Goal: Transaction & Acquisition: Purchase product/service

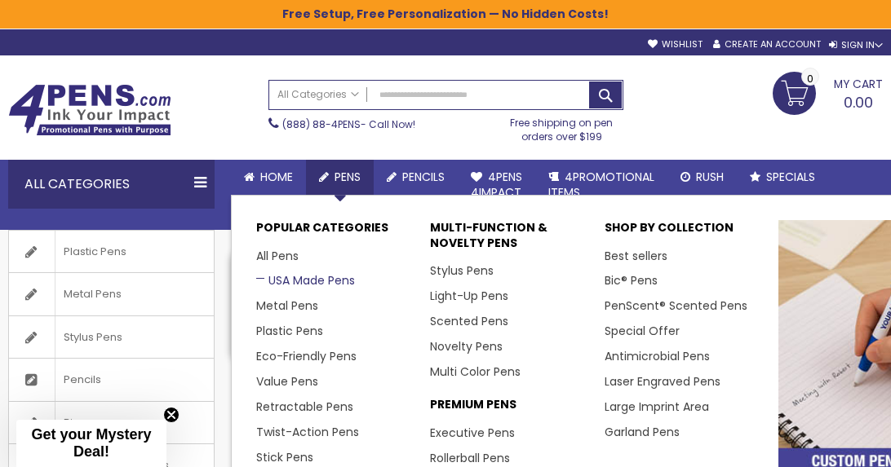
click at [309, 281] on link "USA Made Pens" at bounding box center [305, 280] width 99 height 16
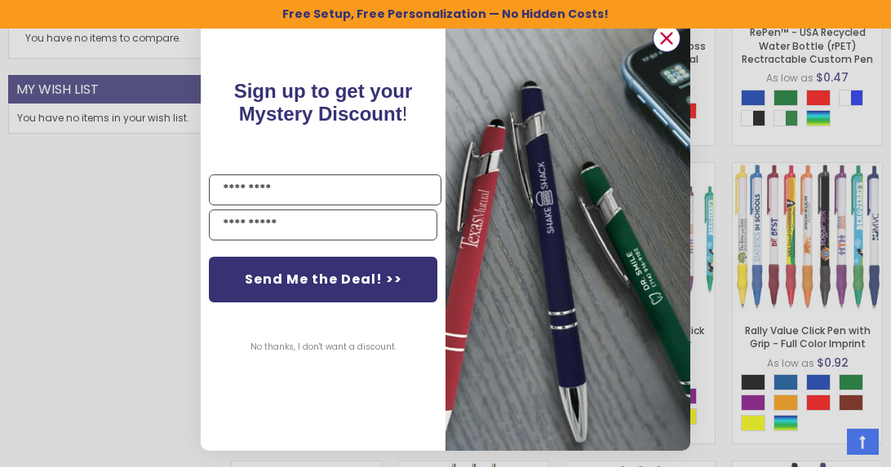
click at [663, 39] on icon "Close dialog" at bounding box center [666, 38] width 11 height 11
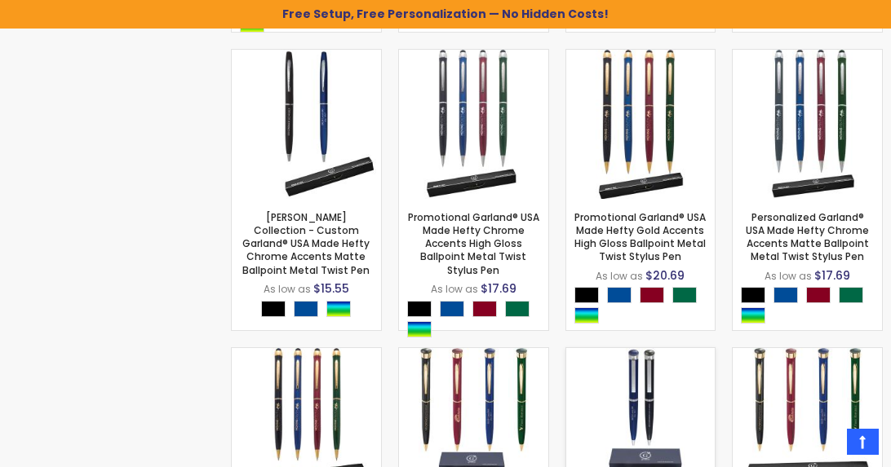
scroll to position [1657, 0]
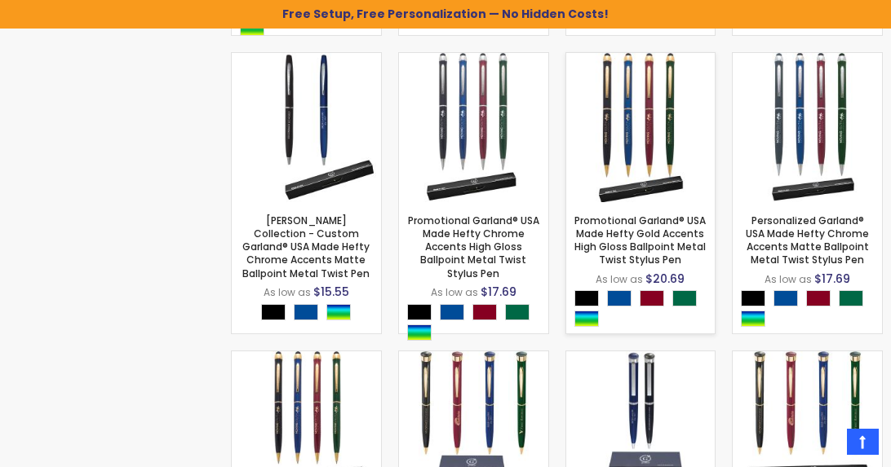
click at [668, 160] on img at bounding box center [640, 127] width 149 height 149
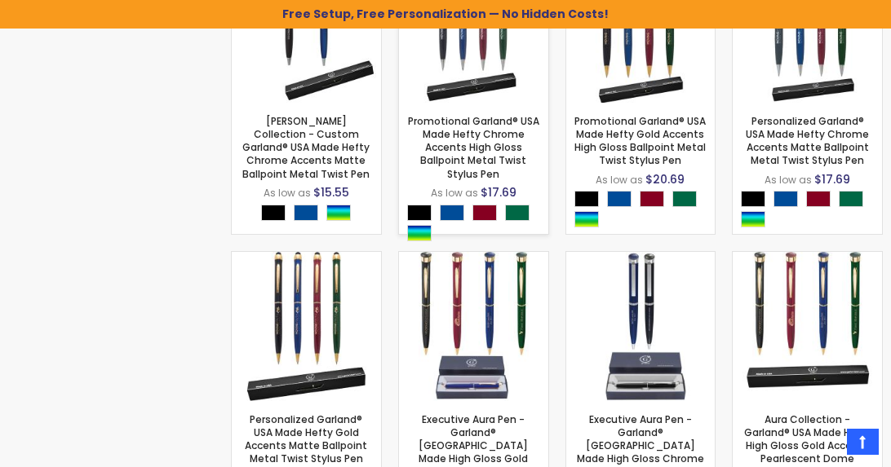
scroll to position [1762, 0]
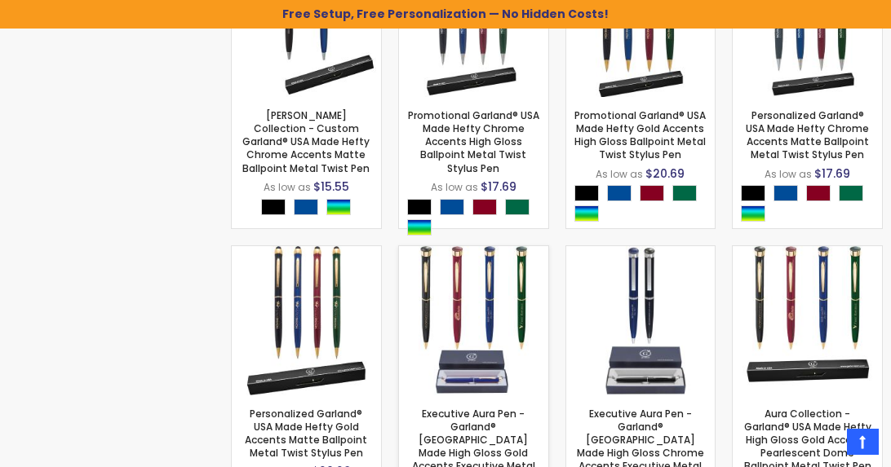
click at [473, 312] on img at bounding box center [473, 320] width 149 height 149
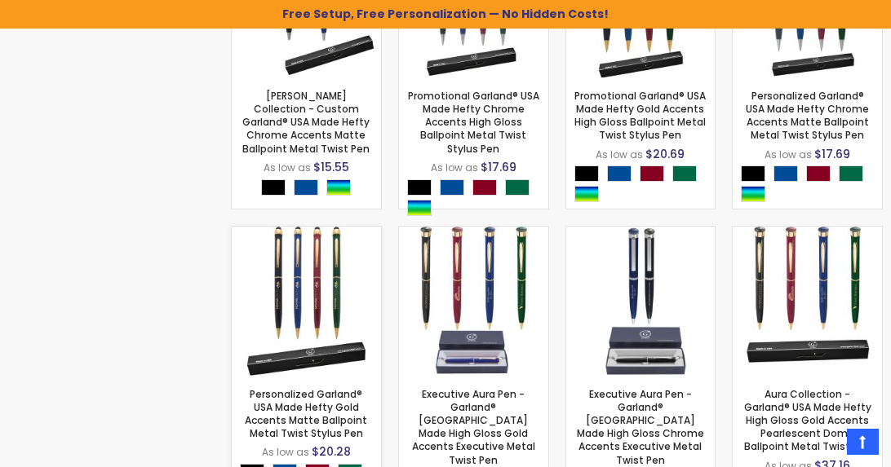
scroll to position [1788, 0]
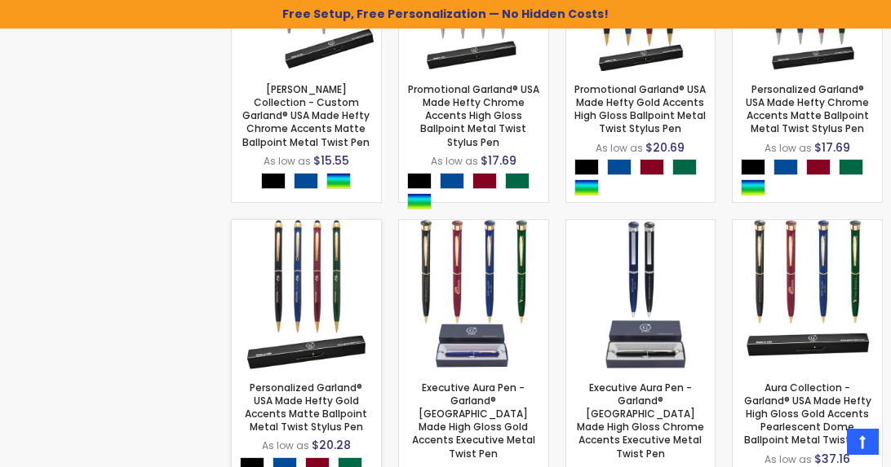
click at [295, 255] on img at bounding box center [306, 294] width 149 height 149
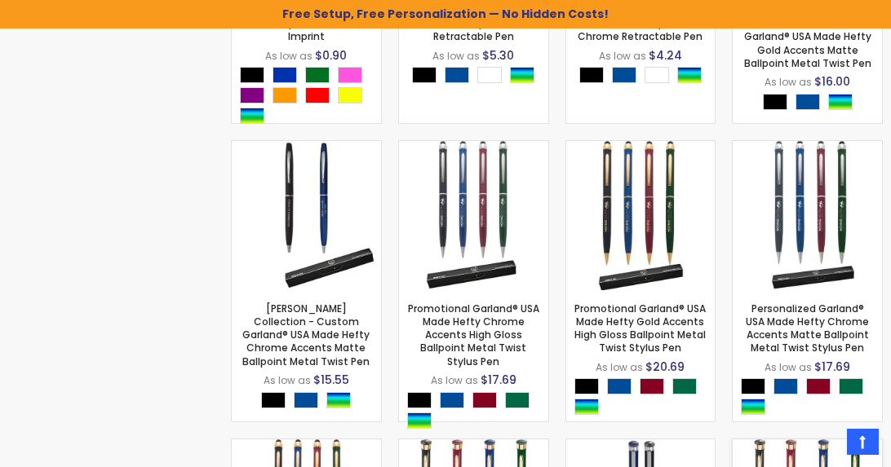
scroll to position [1537, 0]
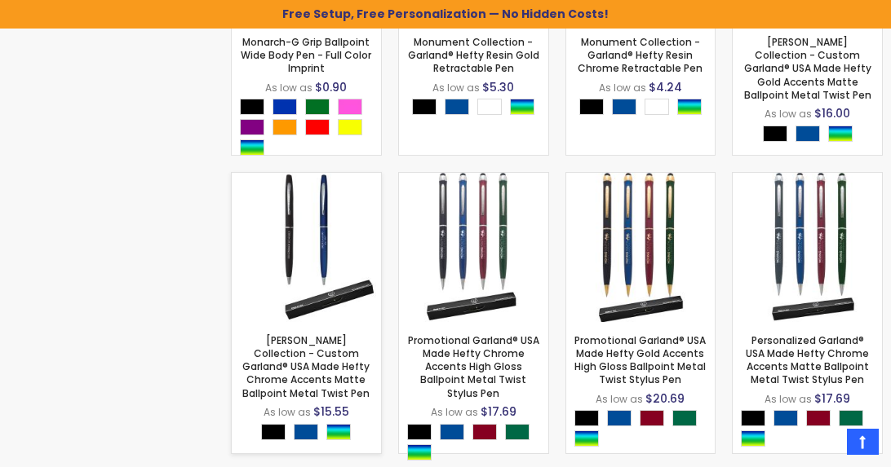
click at [296, 232] on img at bounding box center [306, 247] width 149 height 149
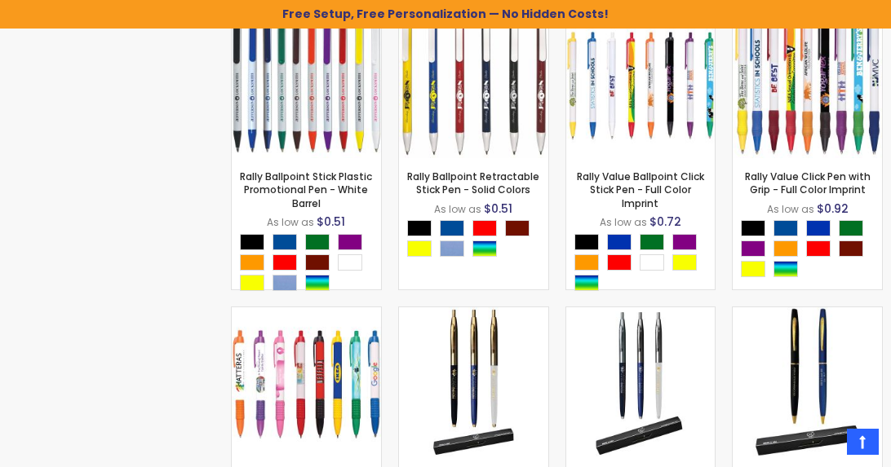
scroll to position [1157, 0]
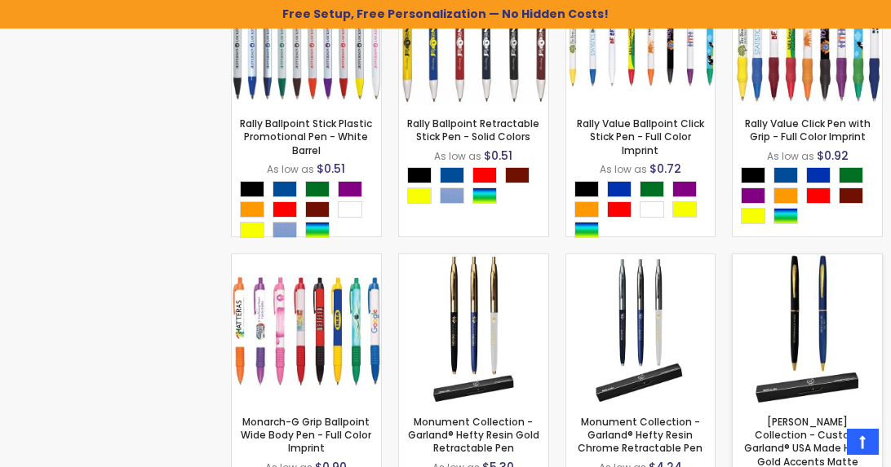
click at [763, 301] on img at bounding box center [806, 328] width 149 height 149
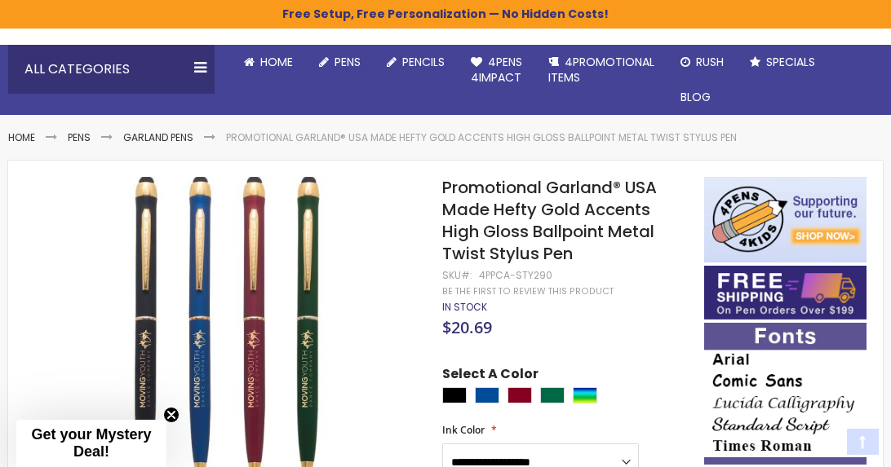
scroll to position [189, 0]
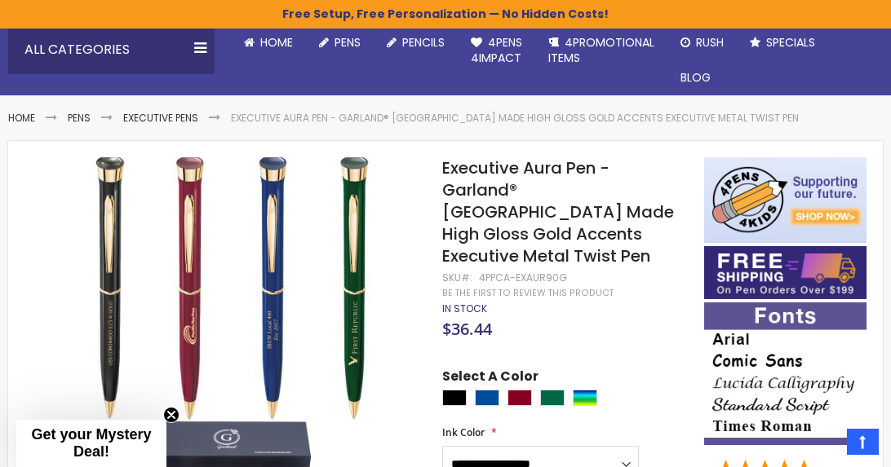
scroll to position [150, 0]
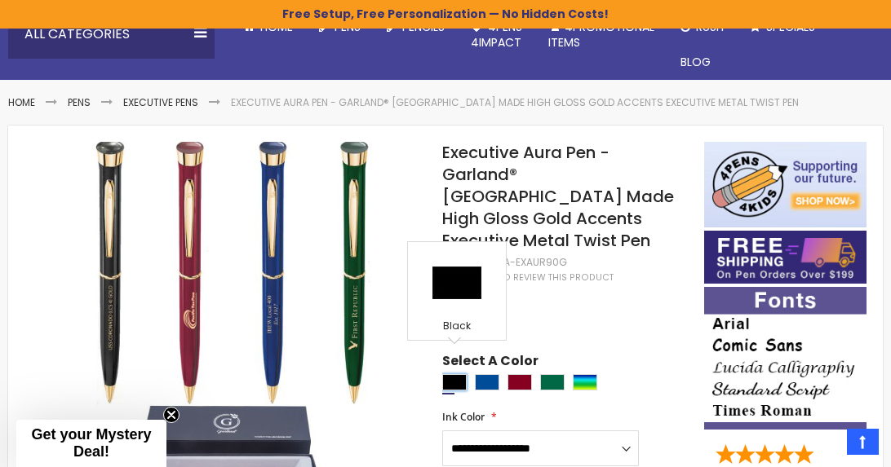
click at [457, 374] on div "Black" at bounding box center [454, 382] width 24 height 16
type input "****"
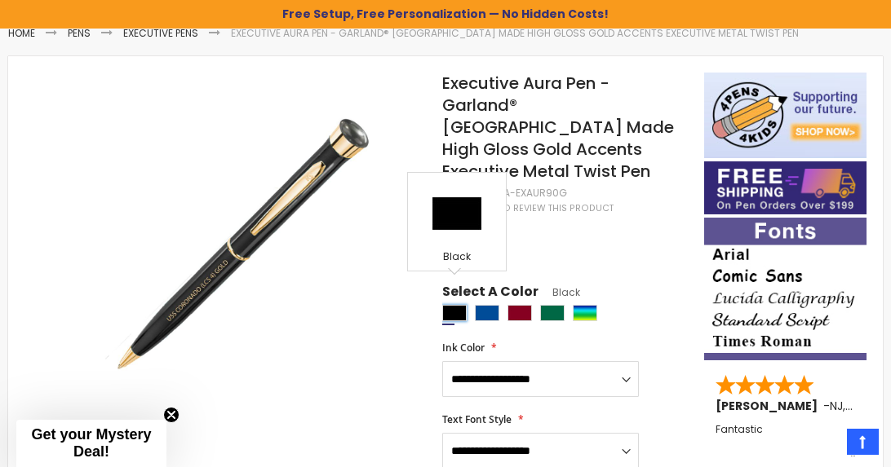
scroll to position [232, 0]
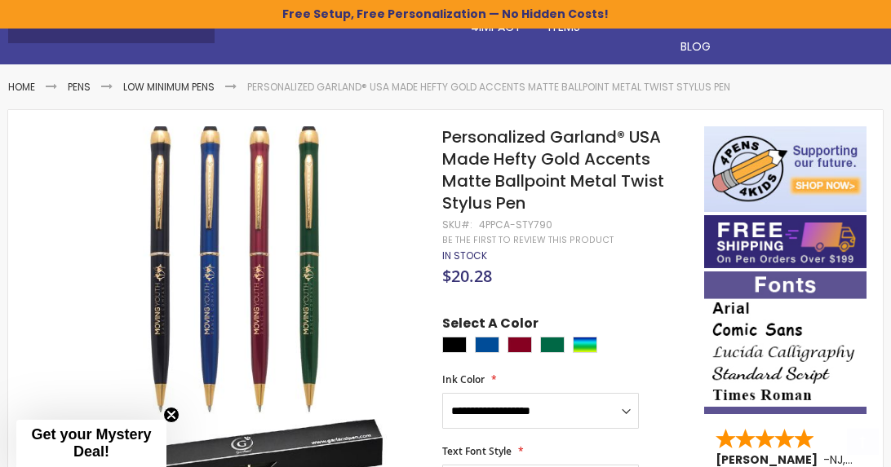
scroll to position [177, 0]
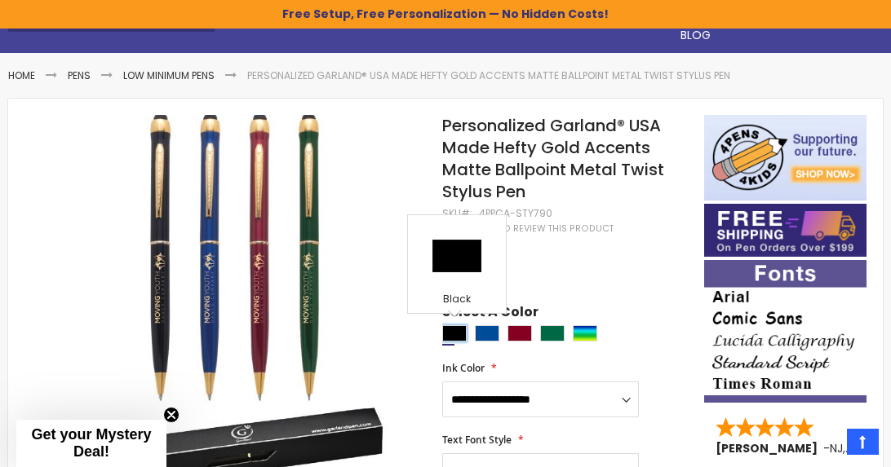
click at [454, 334] on div "Black" at bounding box center [454, 333] width 24 height 16
type input "****"
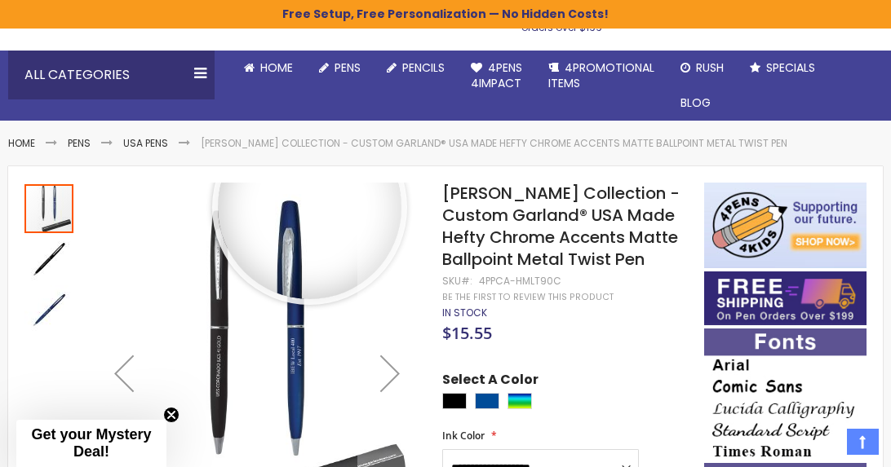
scroll to position [108, 0]
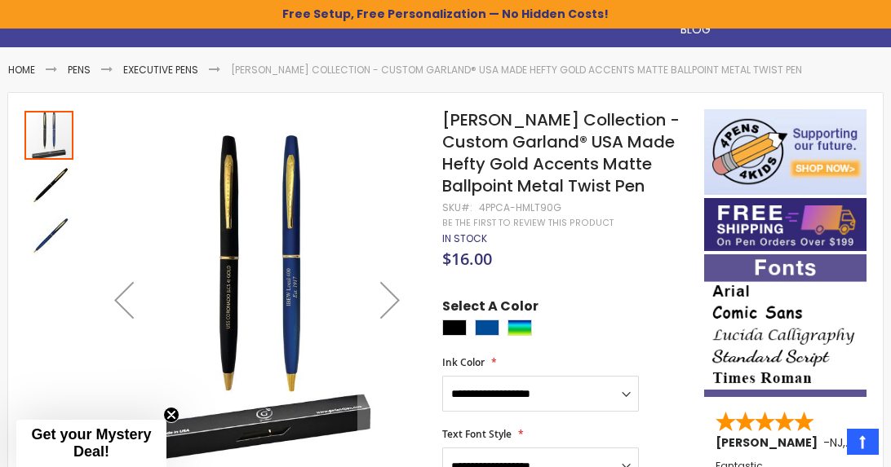
scroll to position [184, 0]
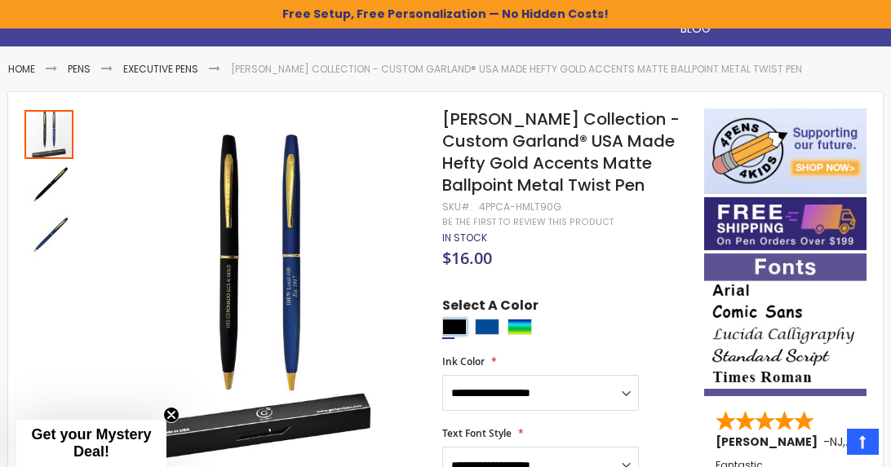
click at [447, 330] on div "Black" at bounding box center [454, 327] width 24 height 16
type input "****"
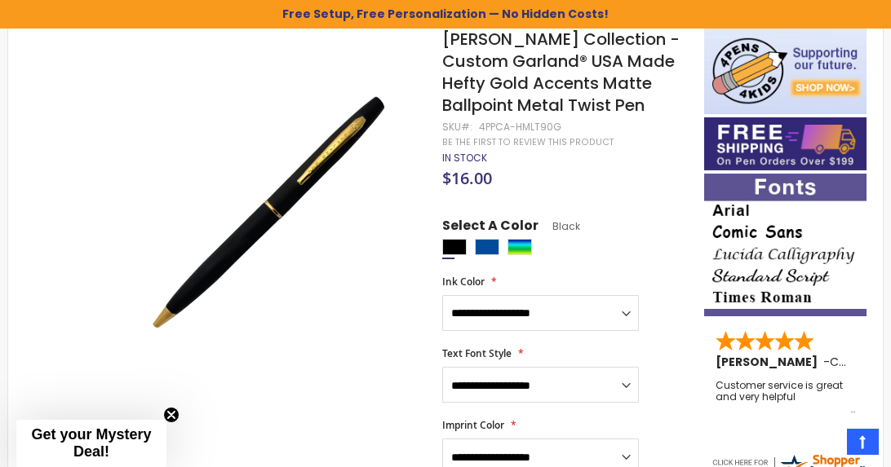
scroll to position [0, 0]
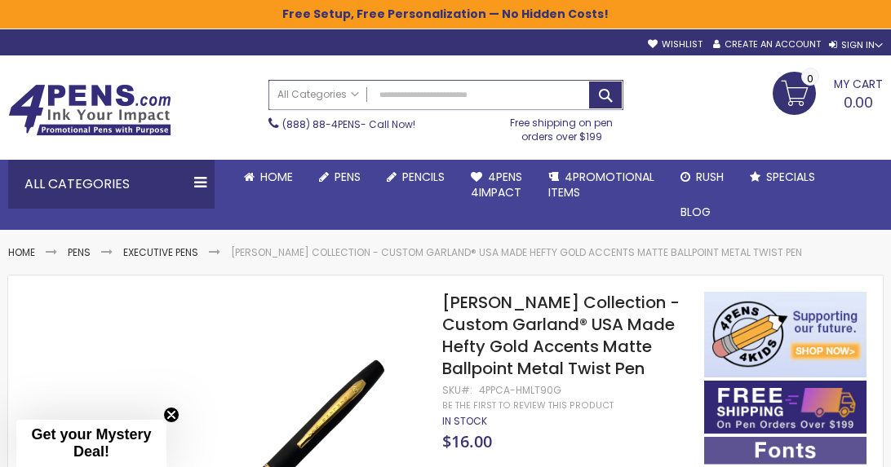
click at [446, 98] on input "Search" at bounding box center [445, 95] width 353 height 29
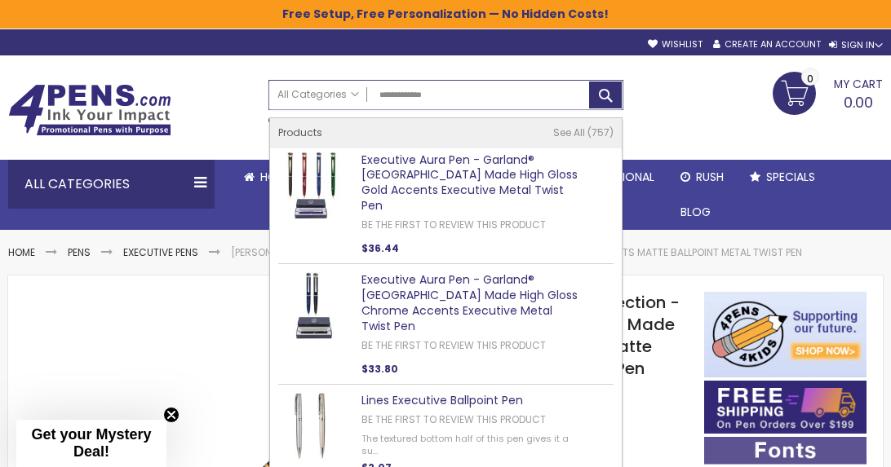
type input "**********"
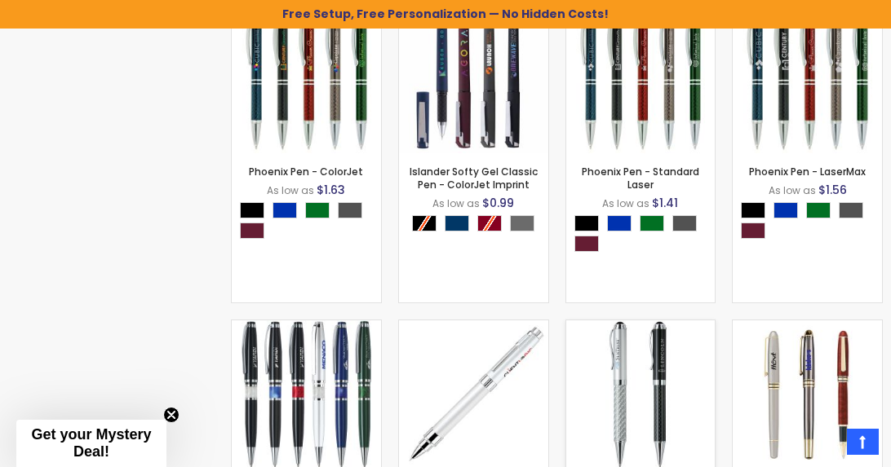
scroll to position [886, 0]
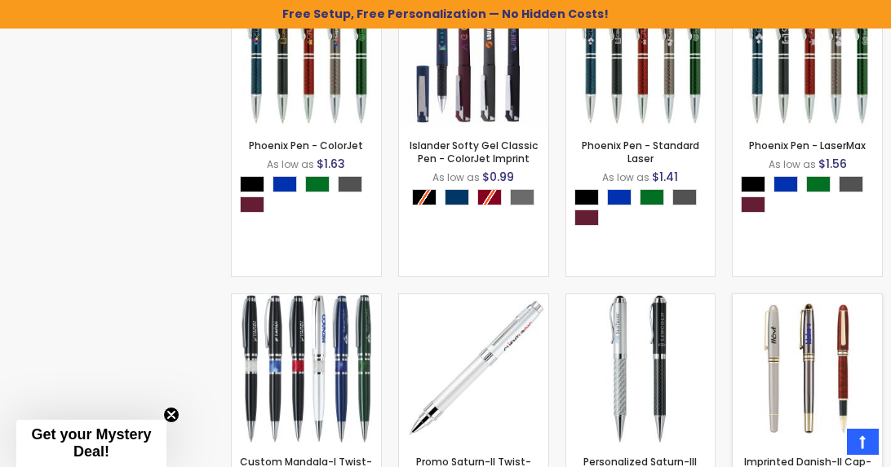
click at [851, 333] on img at bounding box center [806, 368] width 149 height 149
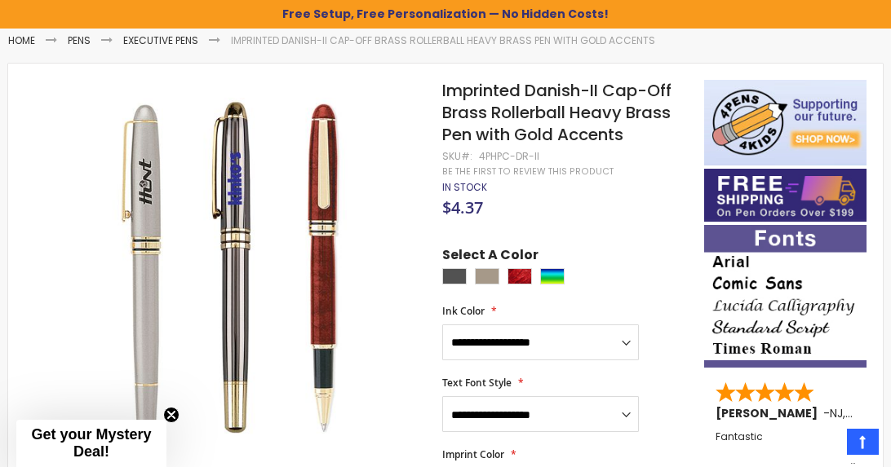
scroll to position [213, 0]
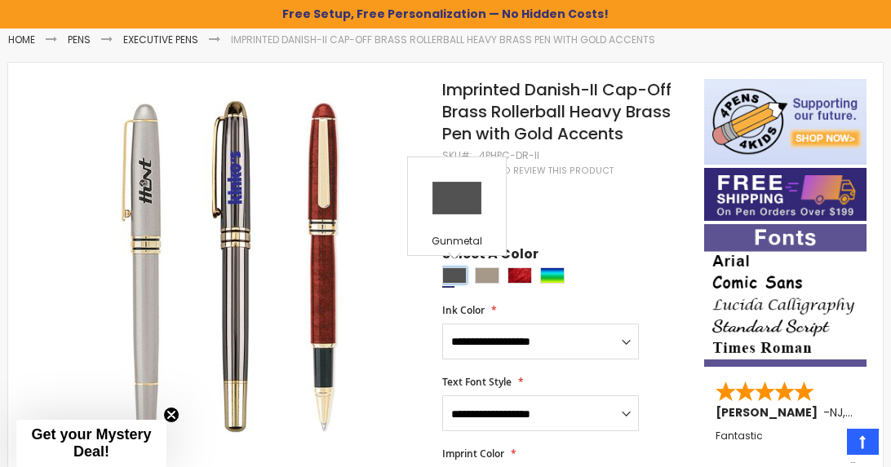
click at [450, 280] on div "Gunmetal" at bounding box center [454, 276] width 24 height 16
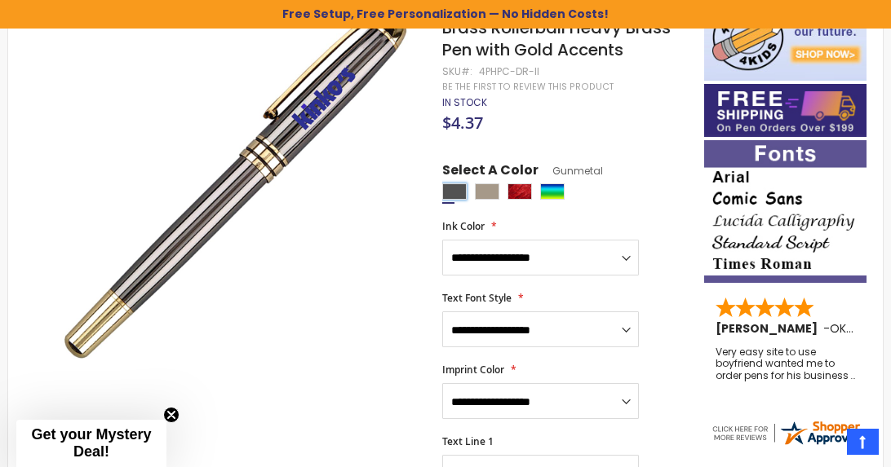
scroll to position [321, 0]
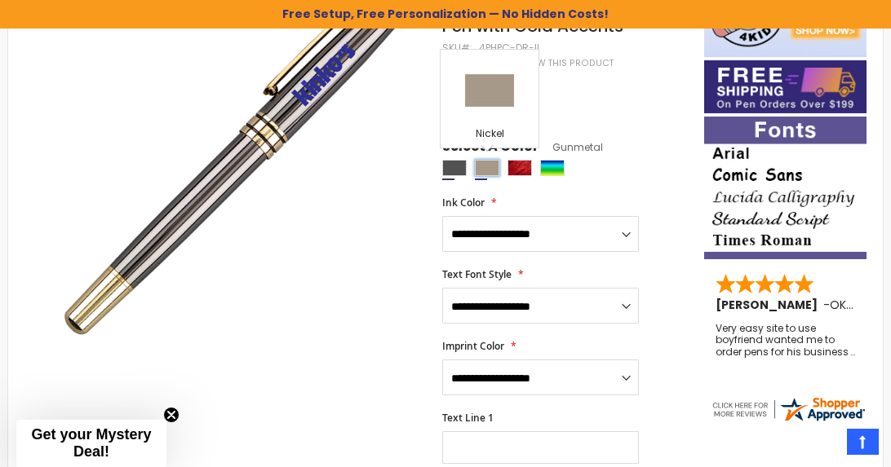
click at [498, 173] on div "Nickel" at bounding box center [487, 168] width 24 height 16
type input "****"
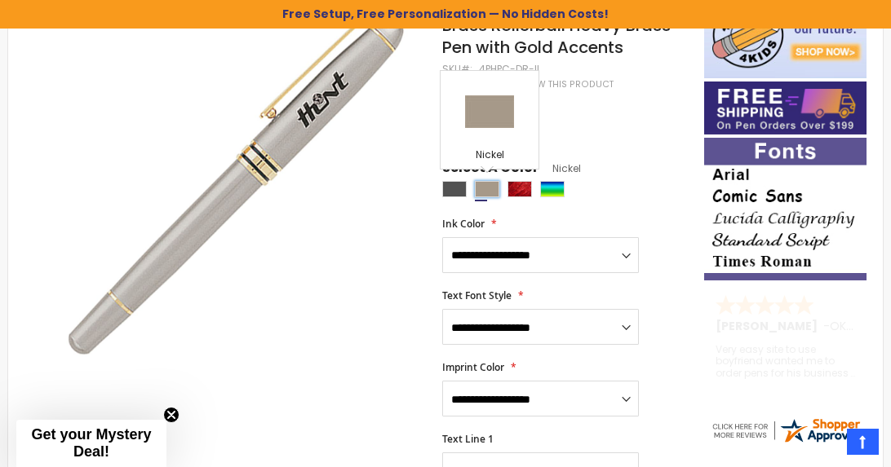
scroll to position [269, 0]
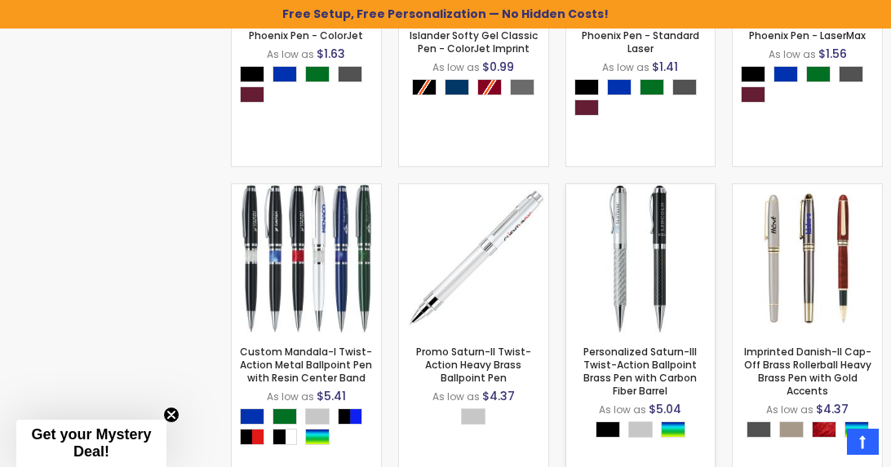
scroll to position [999, 0]
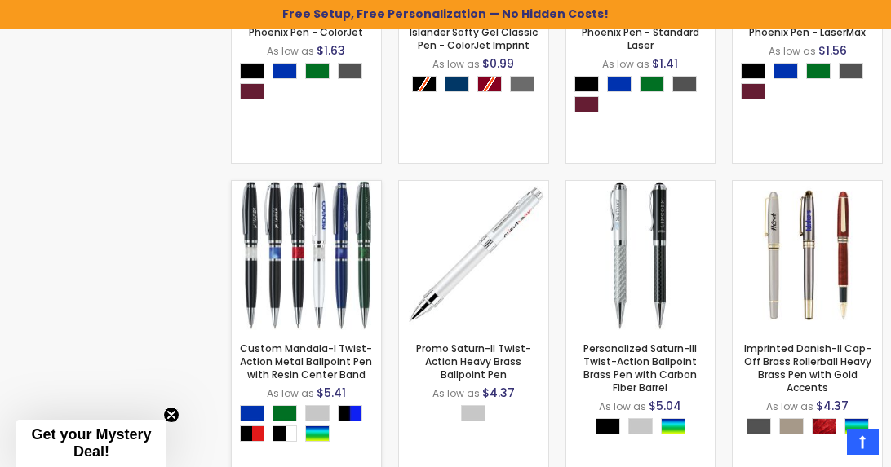
click at [315, 267] on img at bounding box center [306, 255] width 149 height 149
